Goal: Check status: Check status

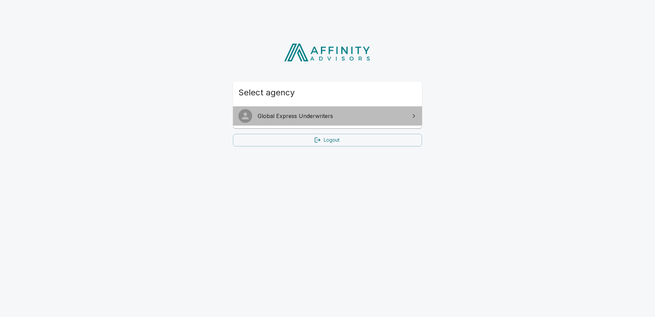
click at [282, 115] on span "Global Express Underwriters" at bounding box center [332, 116] width 148 height 8
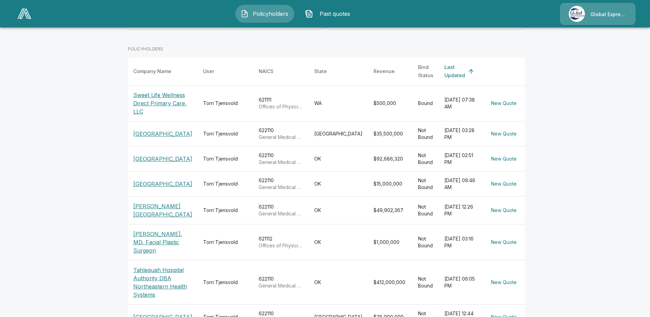
scroll to position [103, 0]
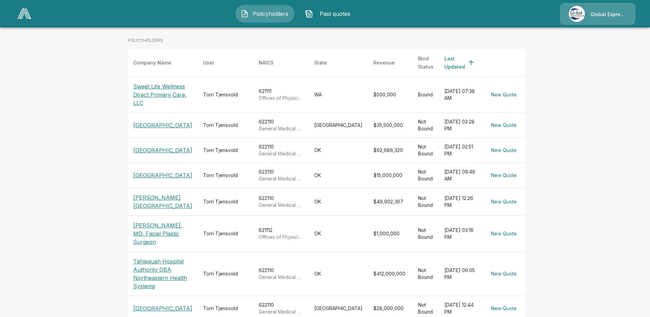
click at [147, 179] on p "[GEOGRAPHIC_DATA]" at bounding box center [162, 175] width 59 height 8
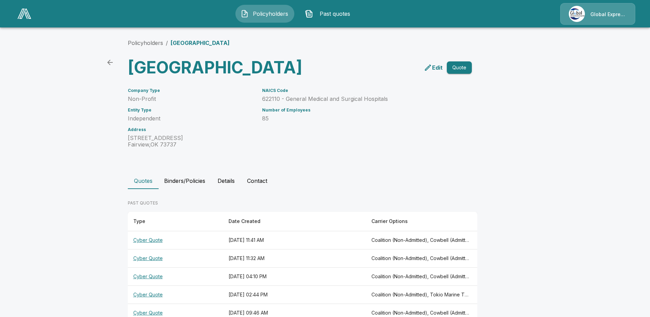
click at [152, 249] on th "Cyber Quote" at bounding box center [175, 240] width 95 height 18
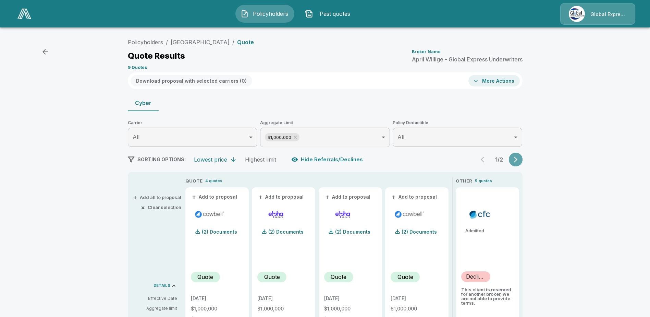
click at [519, 162] on icon "button" at bounding box center [515, 159] width 7 height 7
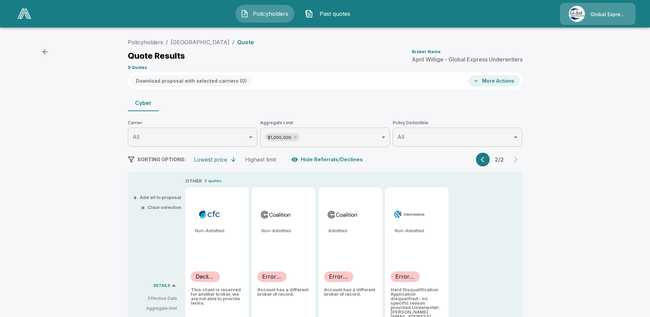
click at [482, 160] on button "button" at bounding box center [483, 159] width 14 height 14
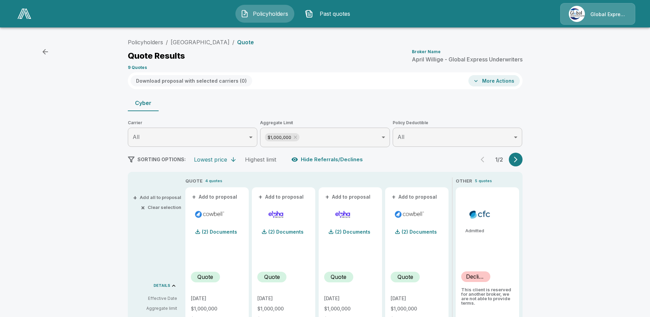
click at [516, 163] on button "button" at bounding box center [516, 159] width 14 height 14
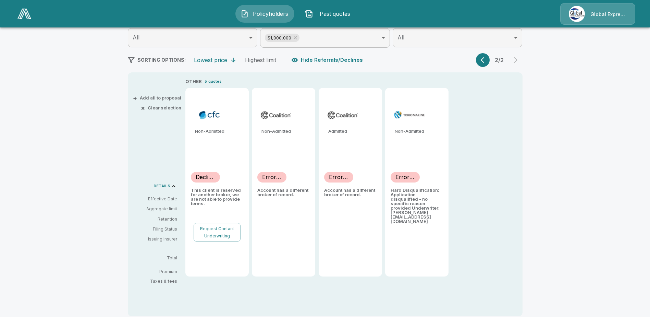
scroll to position [103, 0]
